Goal: Information Seeking & Learning: Understand process/instructions

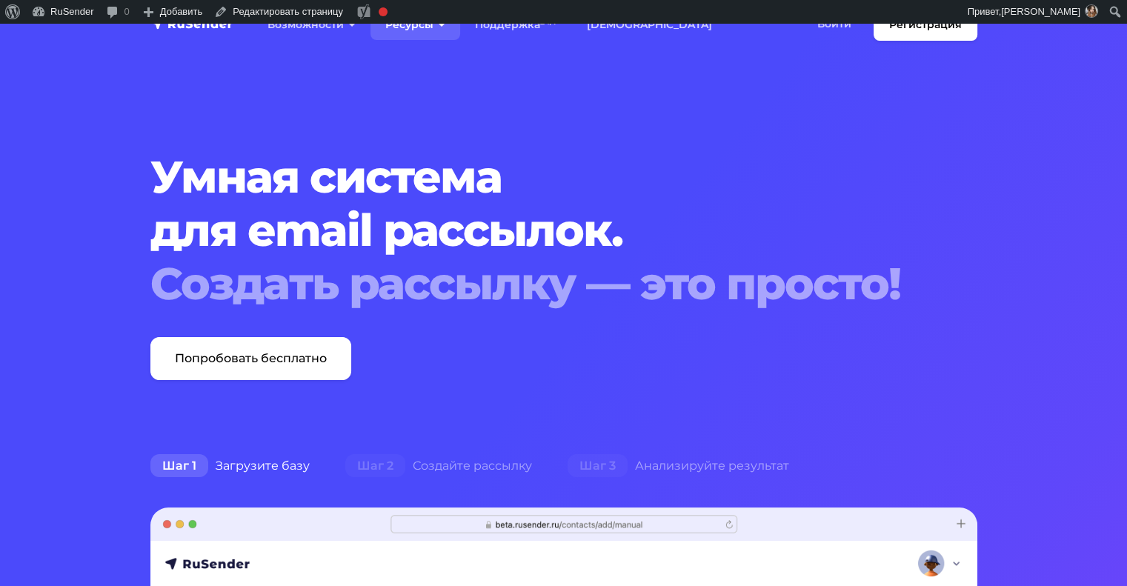
click at [402, 36] on link "Ресурсы" at bounding box center [416, 25] width 90 height 30
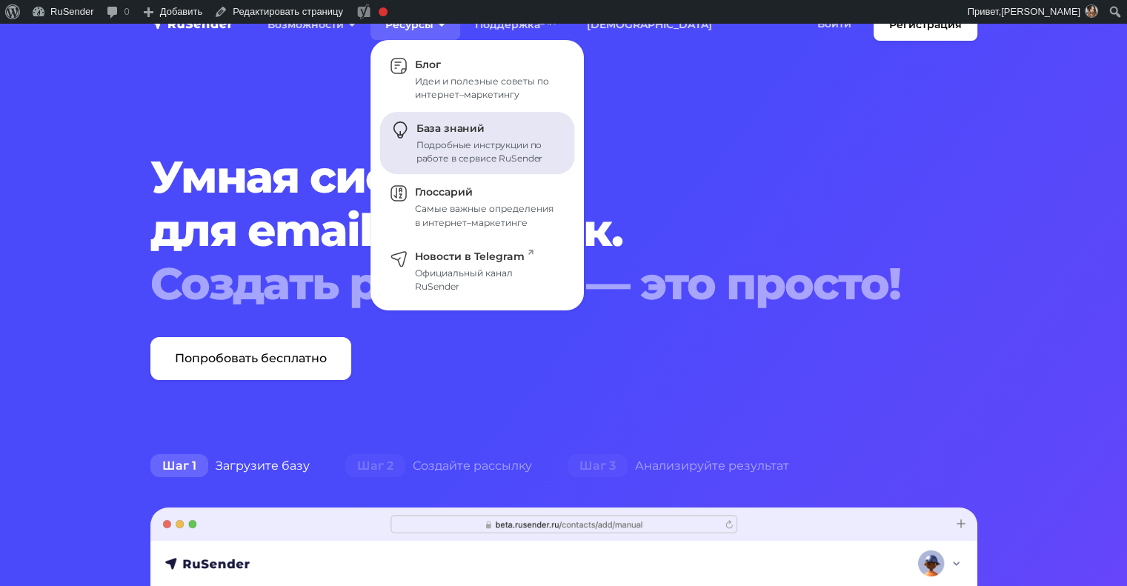
click at [443, 153] on div "Подробные инструкции по работе в сервисе RuSender" at bounding box center [487, 152] width 141 height 27
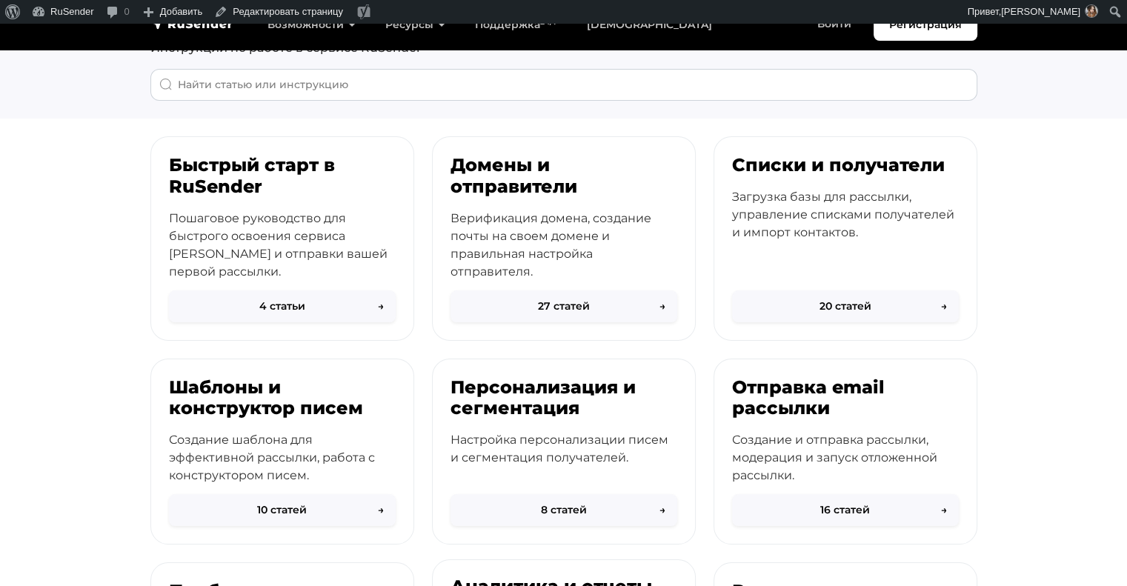
scroll to position [130, 0]
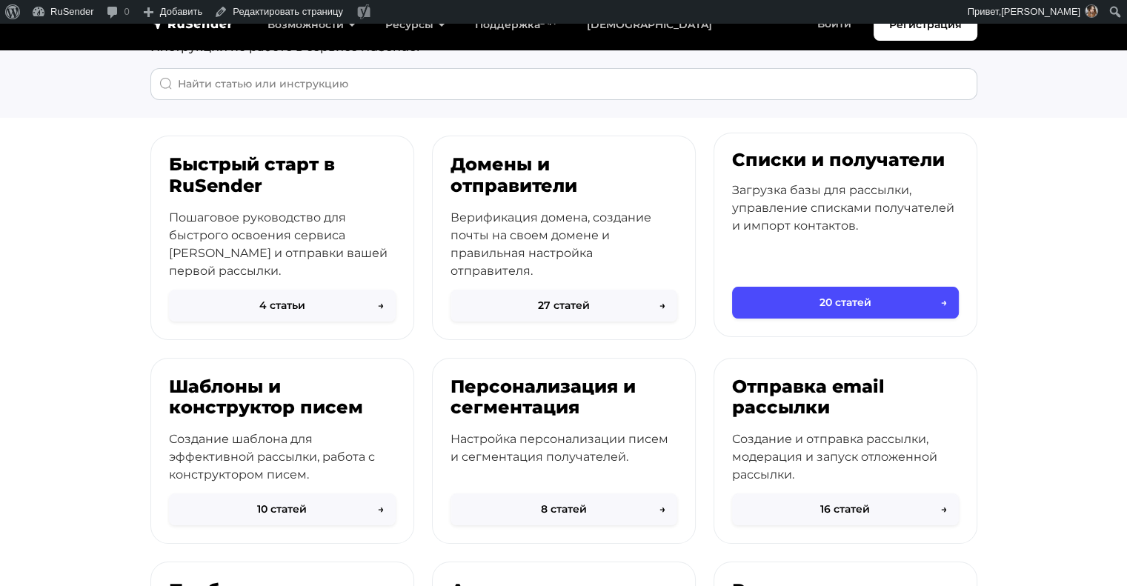
click at [815, 251] on div "Списки и получатели Загрузка базы для рассылки, управление списками получателей…" at bounding box center [846, 219] width 262 height 173
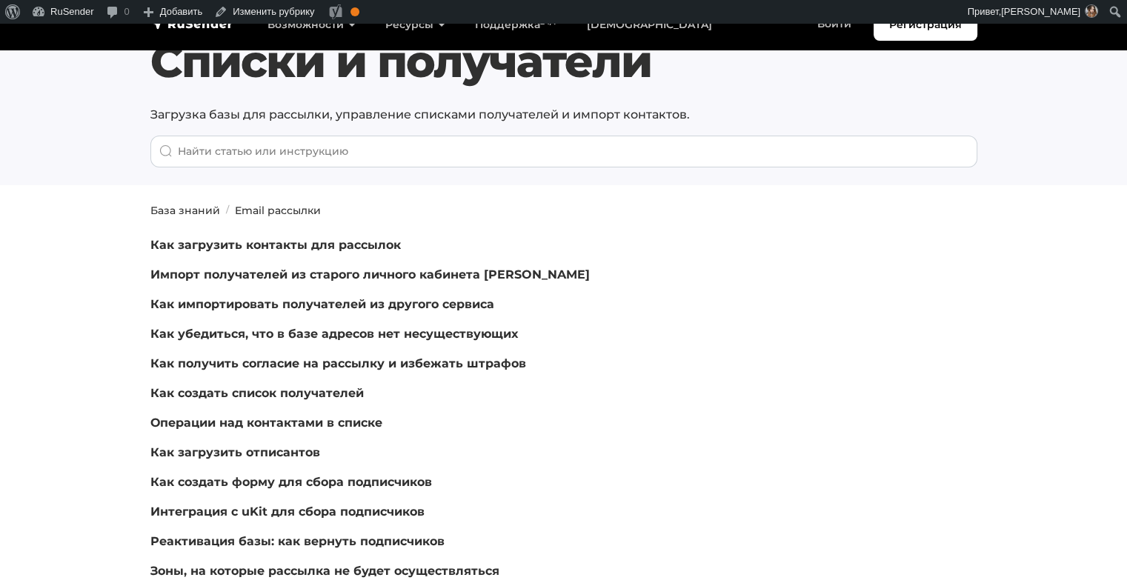
scroll to position [79, 0]
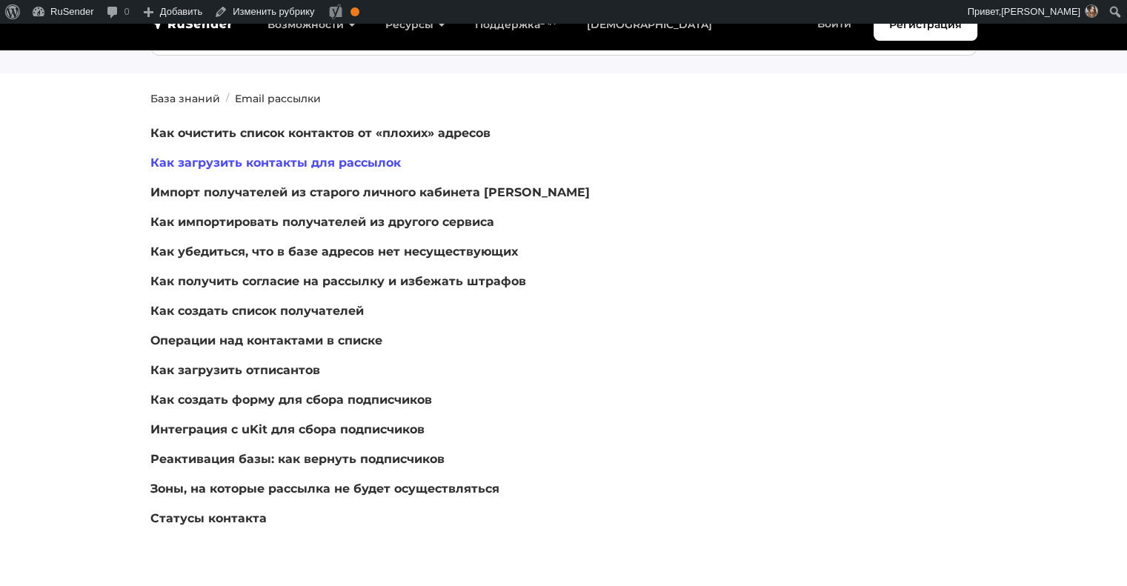
scroll to position [173, 0]
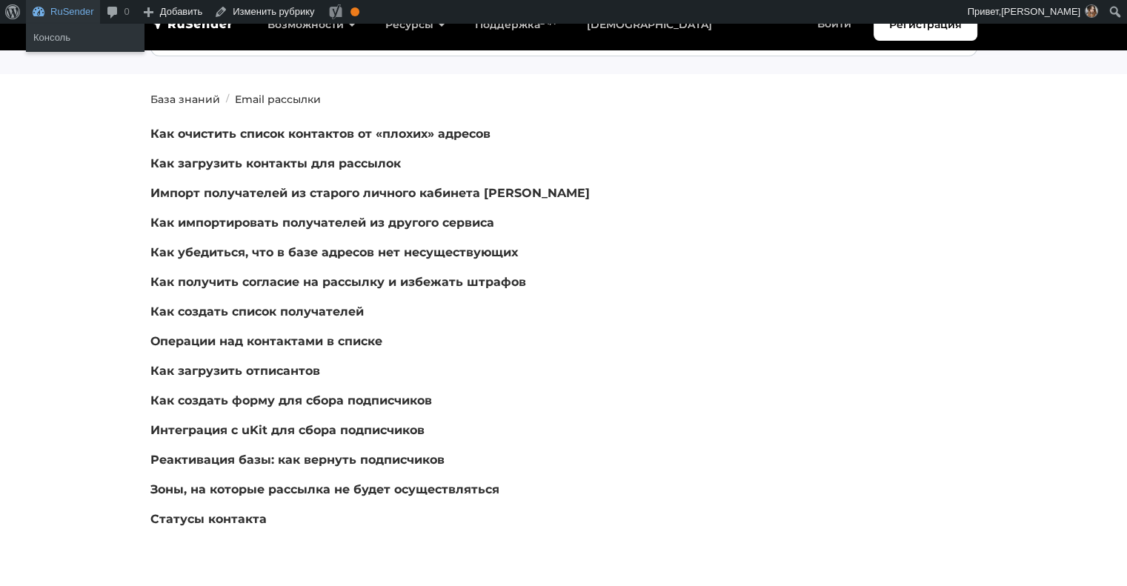
click at [43, 18] on link "RuSender" at bounding box center [63, 12] width 74 height 24
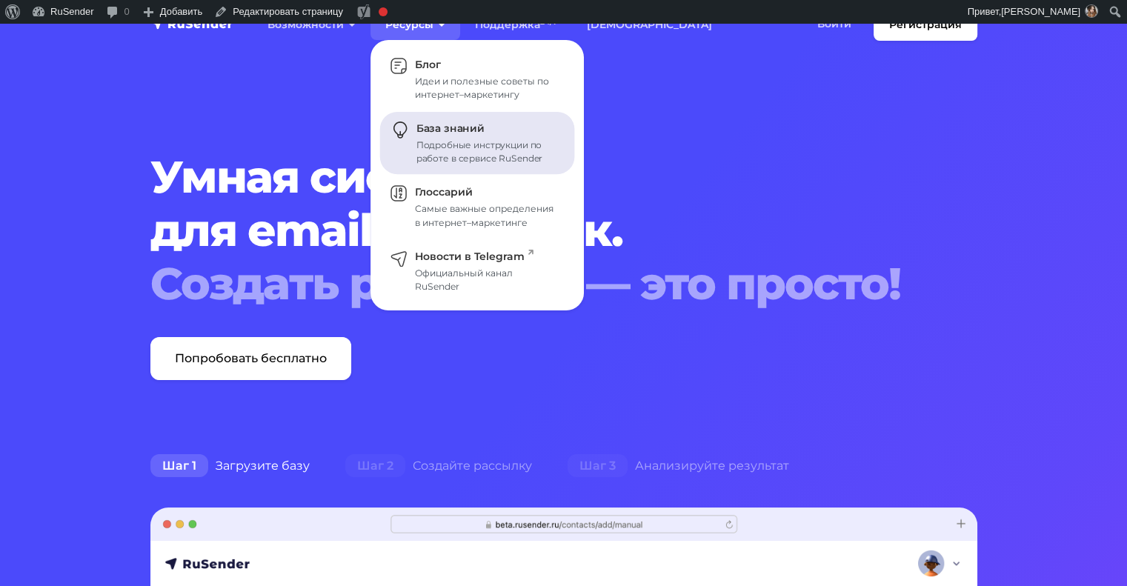
click at [463, 151] on div "Подробные инструкции по работе в сервисе RuSender" at bounding box center [487, 152] width 141 height 27
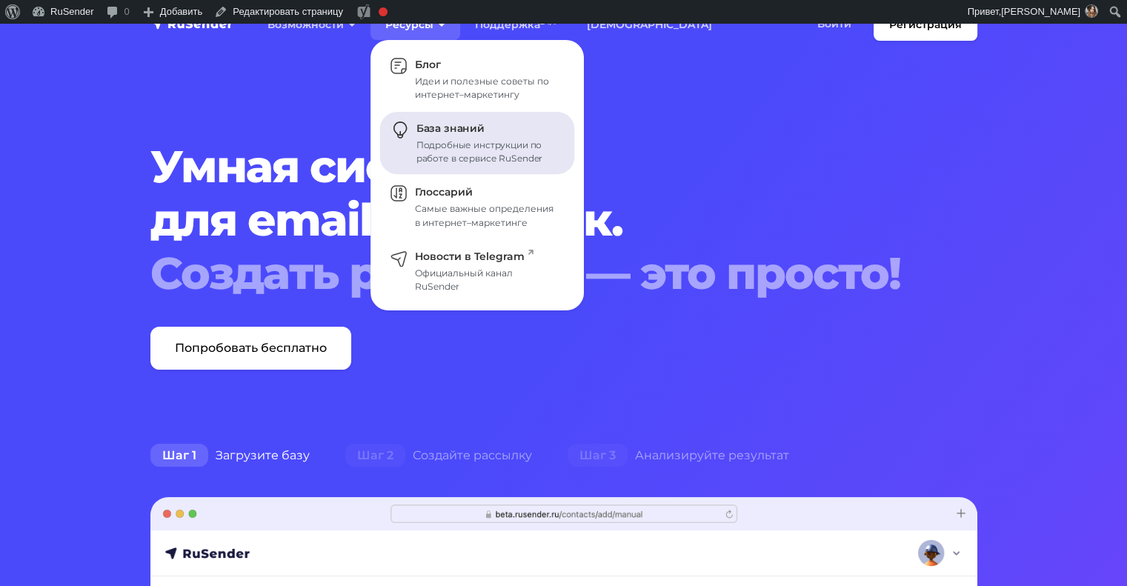
scroll to position [9, 0]
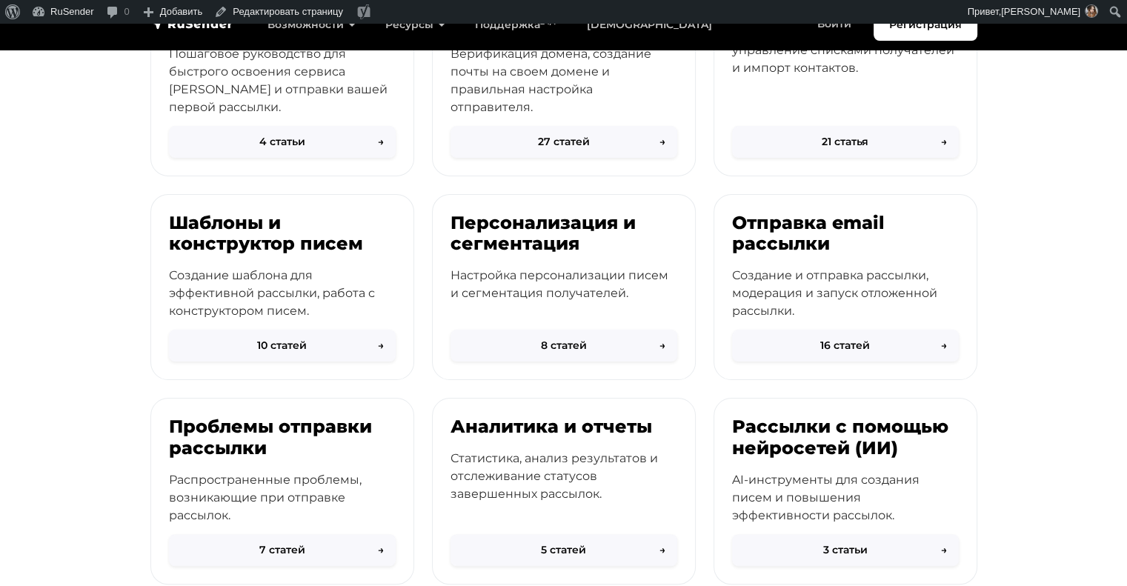
scroll to position [299, 0]
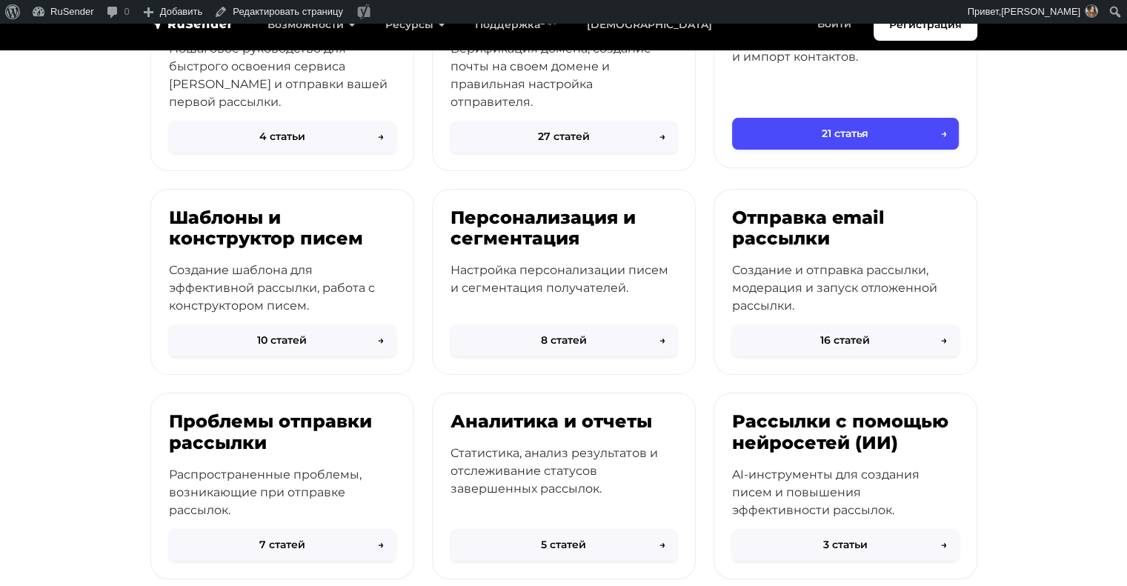
click at [849, 96] on div "Списки и получатели Загрузка базы для рассылки, управление списками получателей…" at bounding box center [846, 50] width 262 height 173
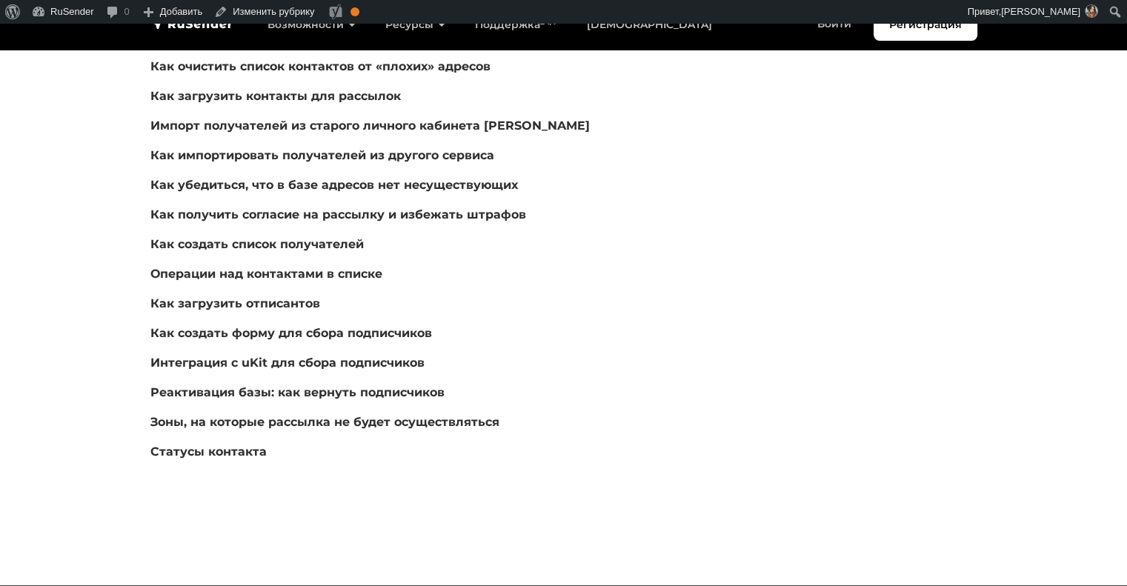
scroll to position [243, 0]
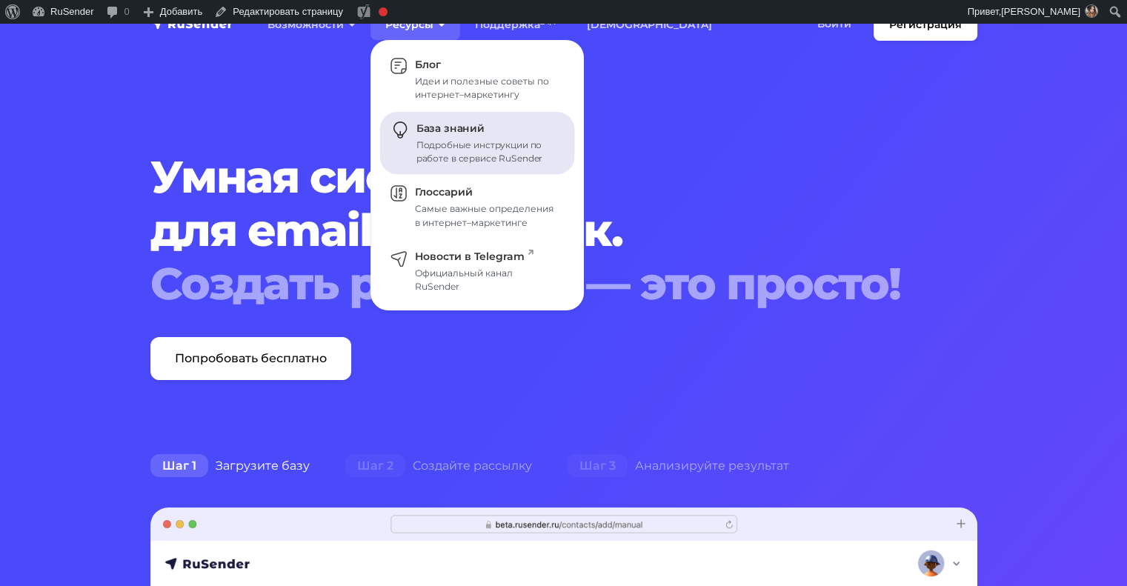
click at [443, 143] on div "Подробные инструкции по работе в сервисе RuSender" at bounding box center [487, 152] width 141 height 27
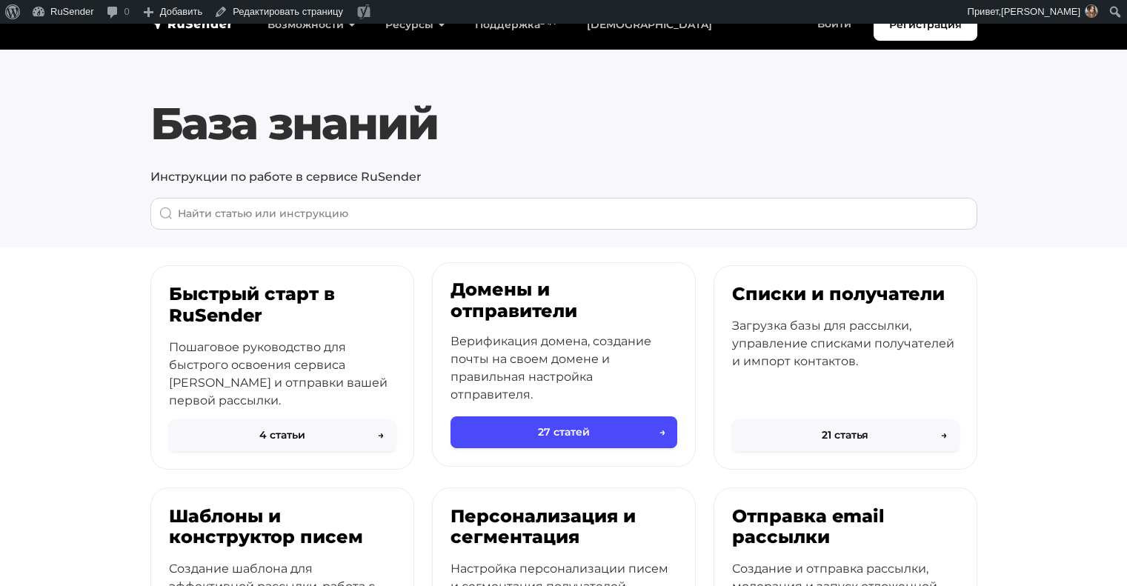
scroll to position [173, 0]
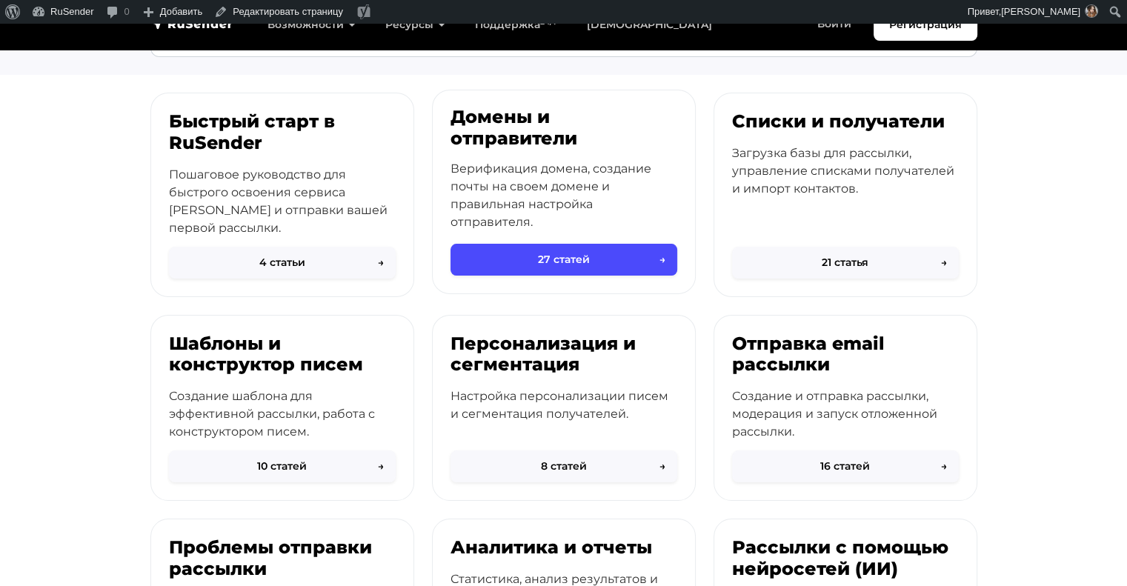
click at [523, 208] on p "Верификация домена, создание почты на своем домене и правильная настройка отпра…" at bounding box center [564, 195] width 227 height 71
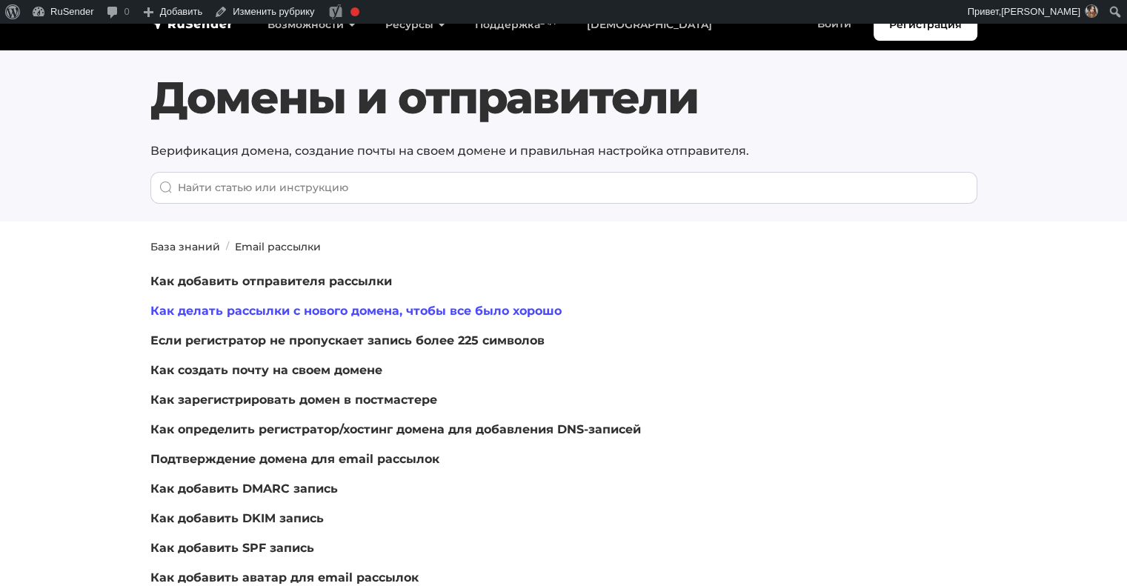
scroll to position [22, 0]
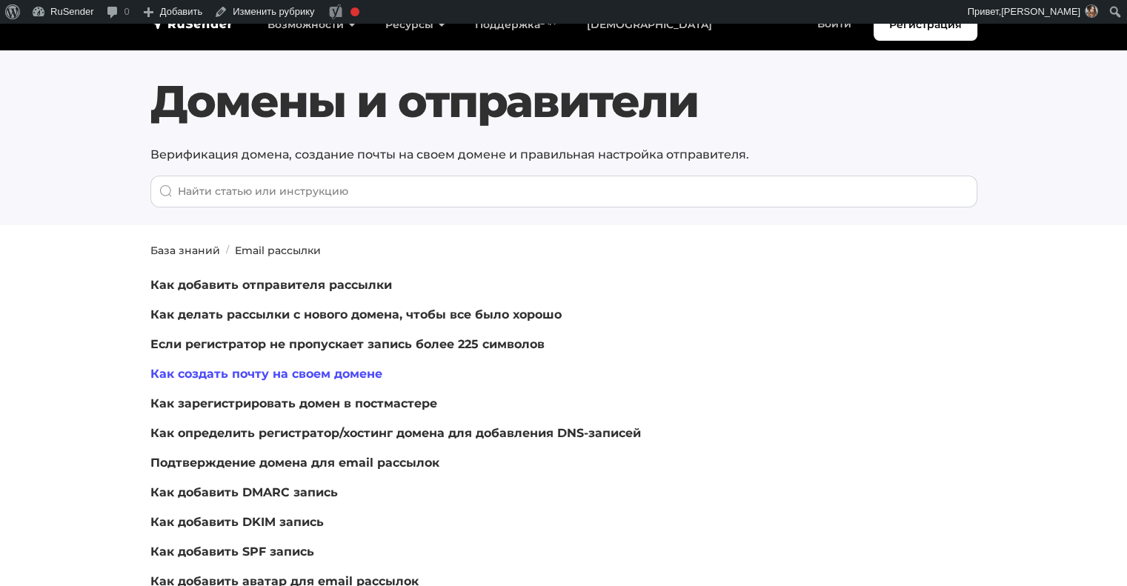
click at [298, 376] on link "Как создать почту на своем домене" at bounding box center [266, 374] width 232 height 14
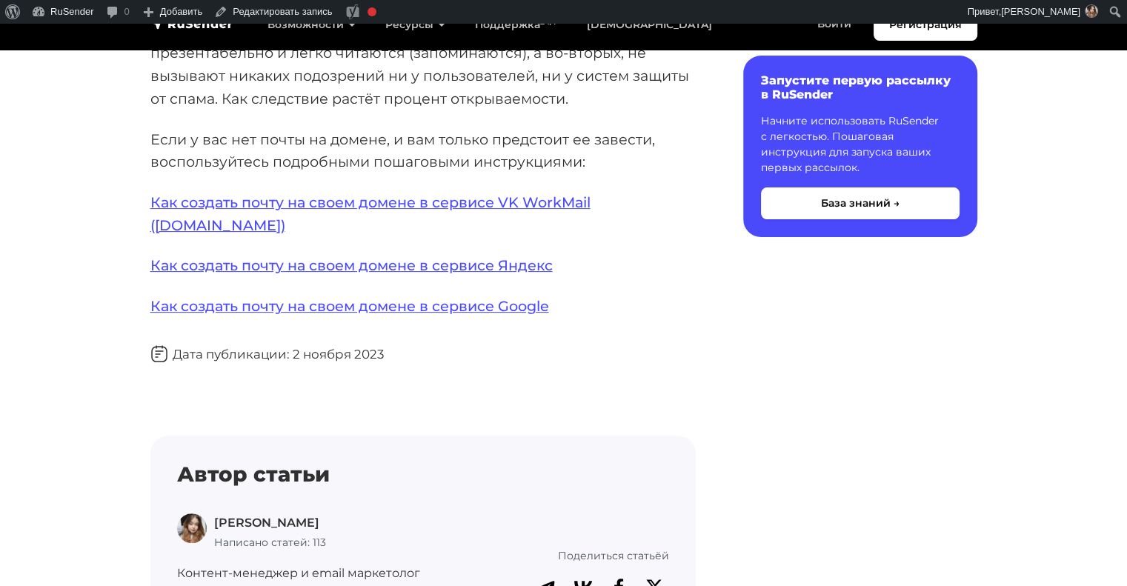
scroll to position [321, 0]
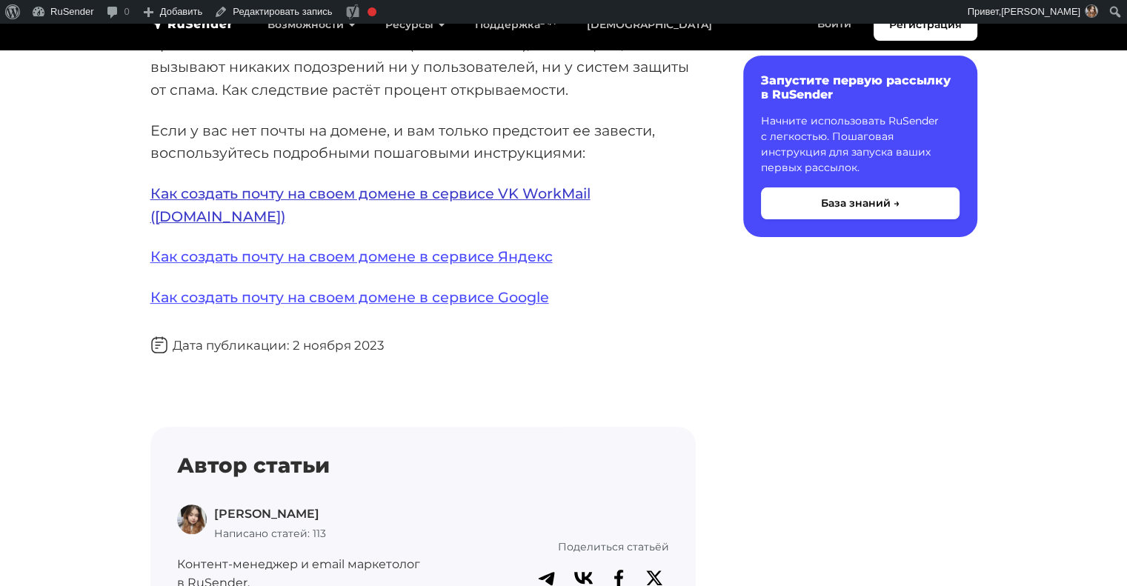
click at [374, 195] on link "Как создать почту на своем домене в сервисе VK WorkMail (biz.mail.ru)" at bounding box center [370, 205] width 440 height 41
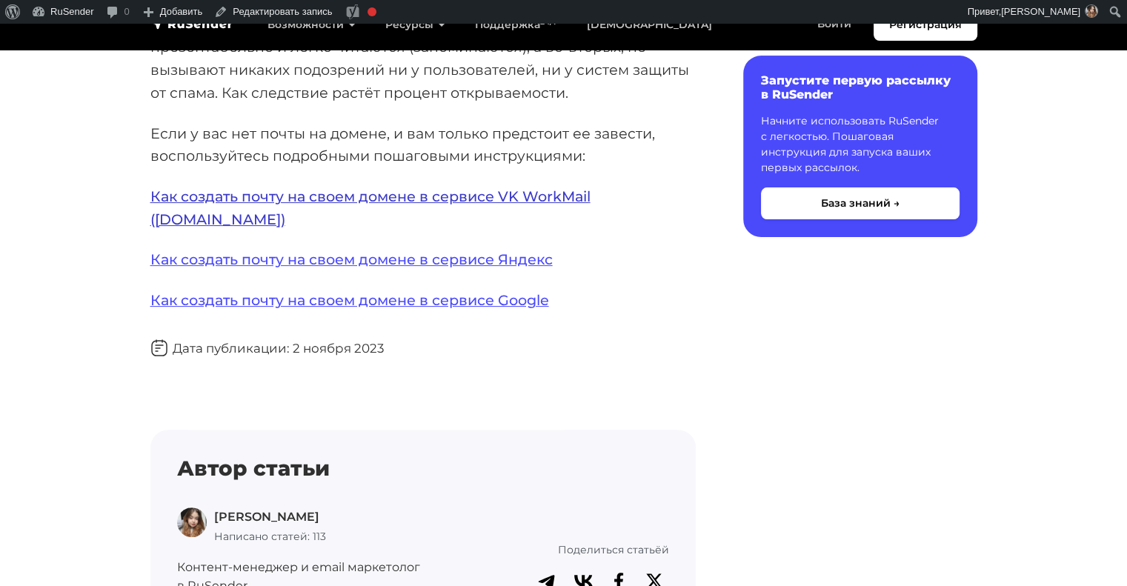
scroll to position [318, 0]
click at [477, 251] on link "Как создать почту на своем домене в сервисе Яндекс" at bounding box center [351, 260] width 403 height 18
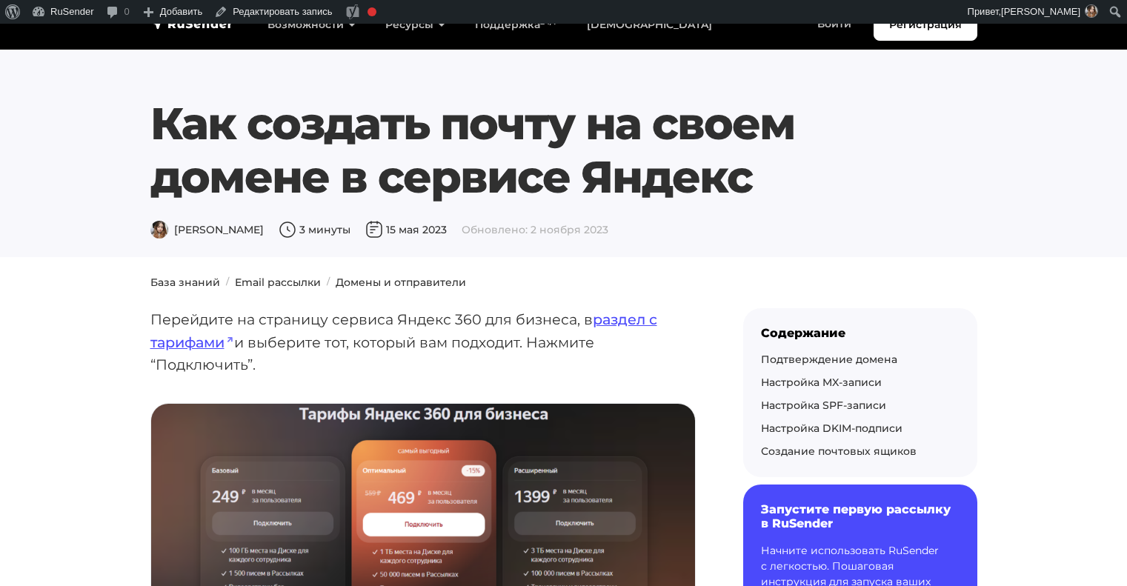
scroll to position [224, 0]
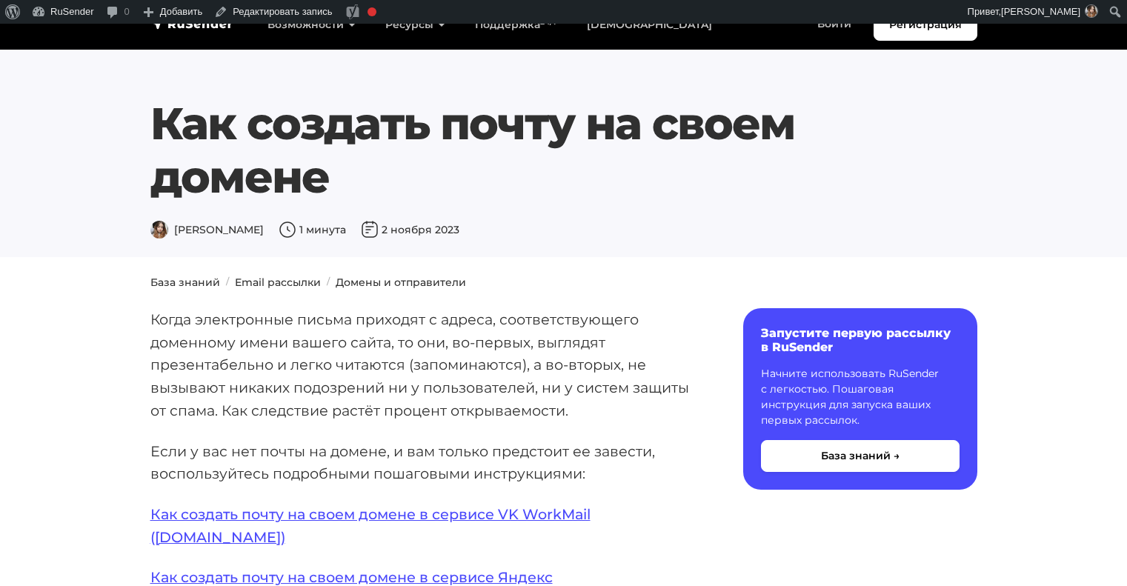
scroll to position [316, 0]
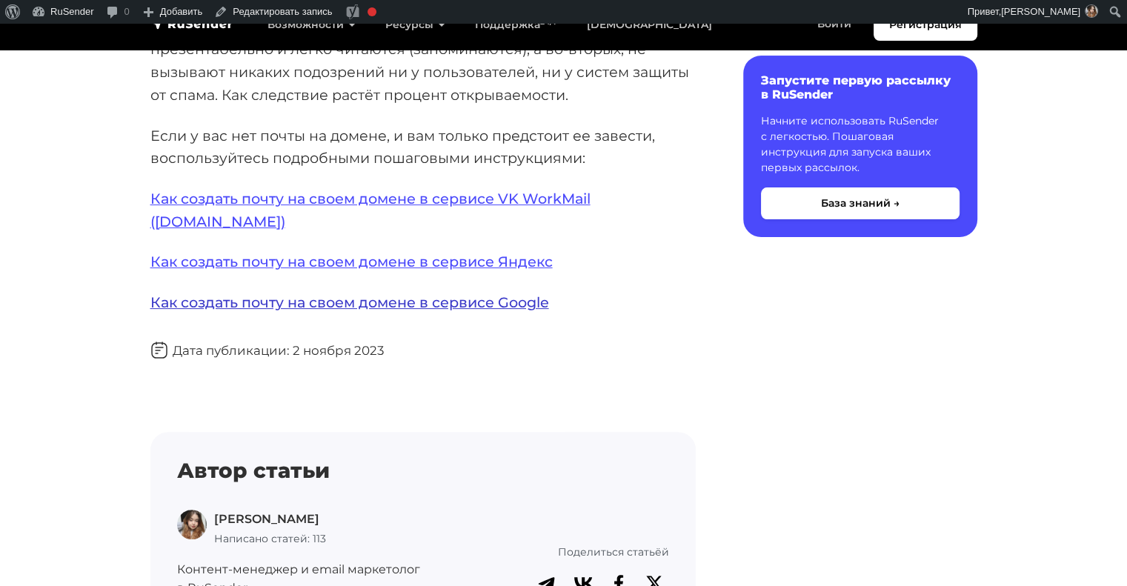
drag, startPoint x: 0, startPoint y: 0, endPoint x: 400, endPoint y: 276, distance: 486.1
click at [400, 294] on link "Как создать почту на своем домене в сервисе Google" at bounding box center [349, 303] width 399 height 18
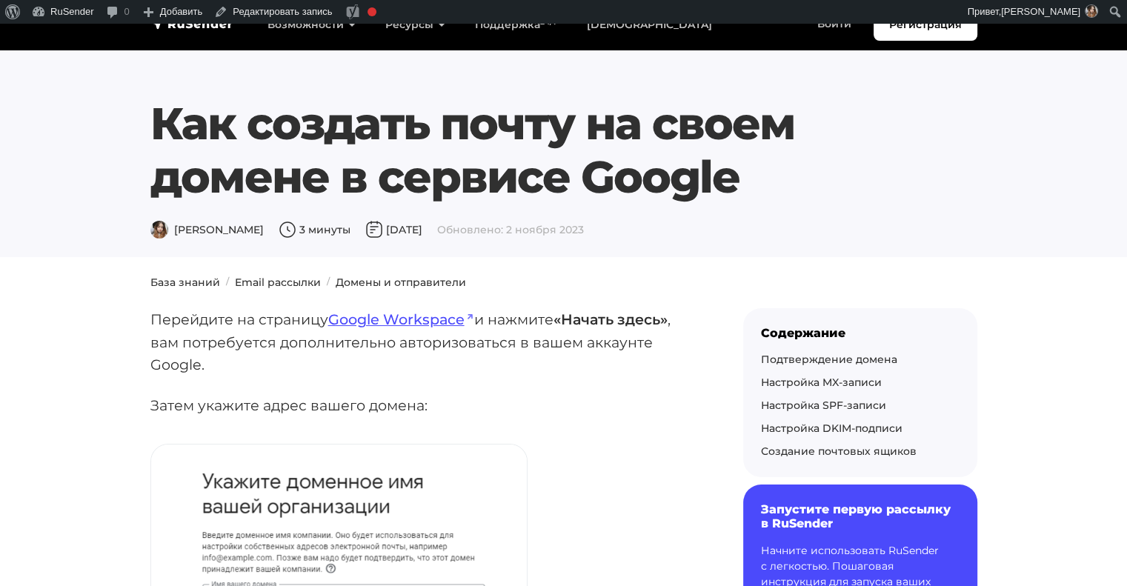
scroll to position [1, 0]
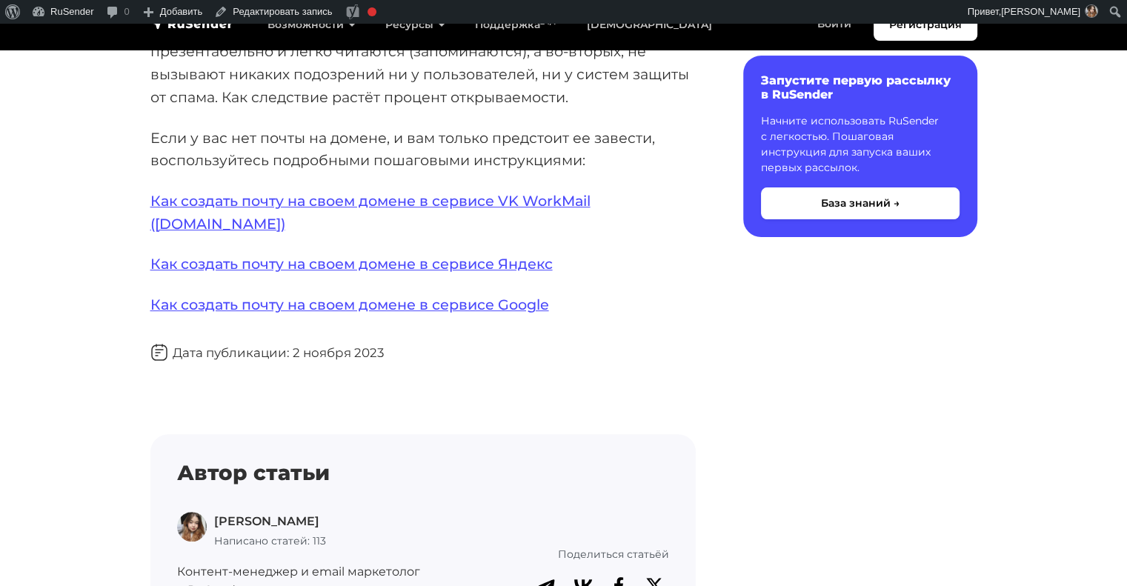
scroll to position [314, 0]
click at [495, 253] on p "Как создать почту на своем домене в сервисе Яндекс" at bounding box center [423, 264] width 546 height 23
click at [501, 255] on link "Как создать почту на своем домене в сервисе Яндекс" at bounding box center [351, 264] width 403 height 18
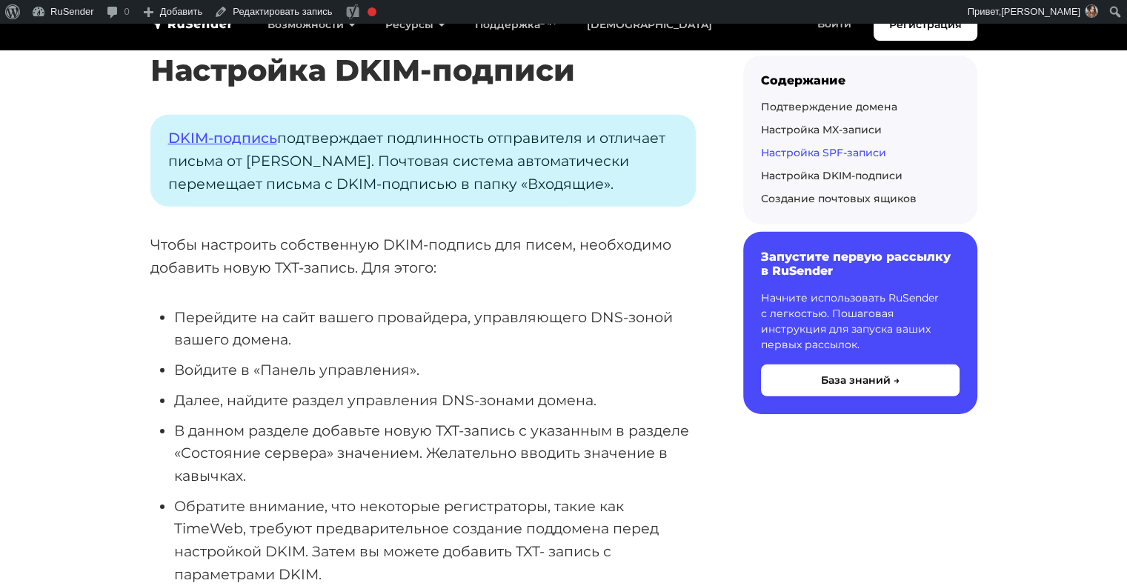
scroll to position [4542, 0]
